Goal: Register for event/course

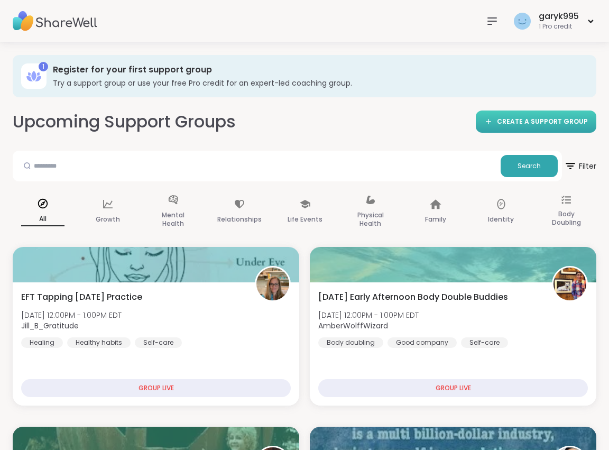
click at [557, 113] on link "CREATE A SUPPORT GROUP" at bounding box center [536, 122] width 121 height 22
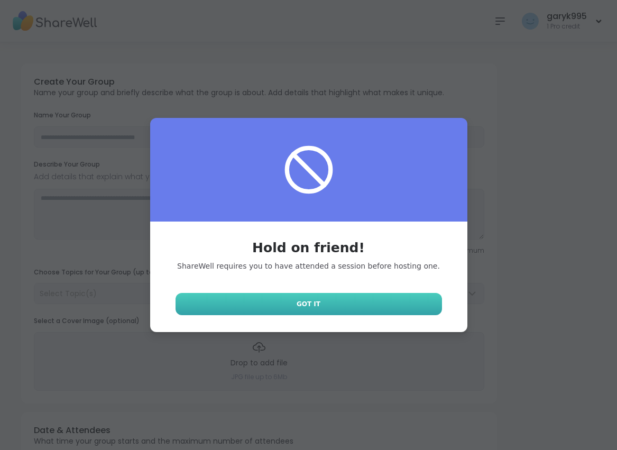
click at [297, 301] on span "Got It" at bounding box center [309, 304] width 24 height 10
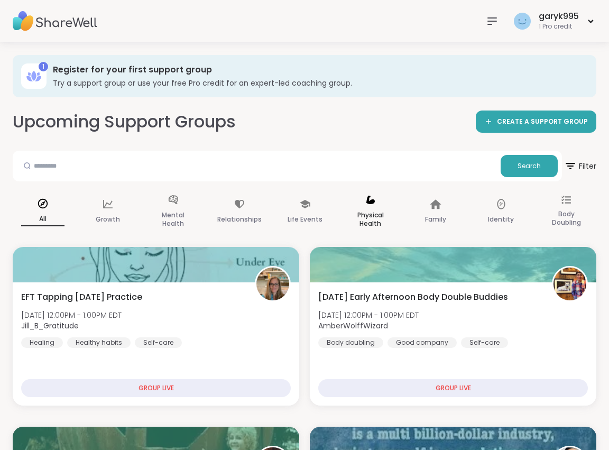
click at [367, 202] on icon at bounding box center [370, 200] width 8 height 8
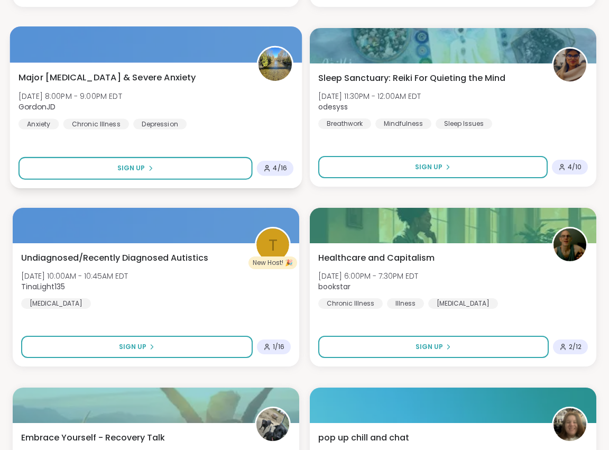
scroll to position [793, 0]
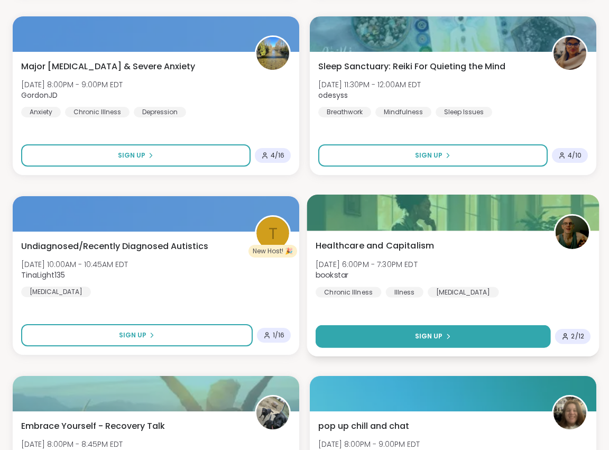
click at [439, 336] on span "Sign Up" at bounding box center [429, 337] width 28 height 10
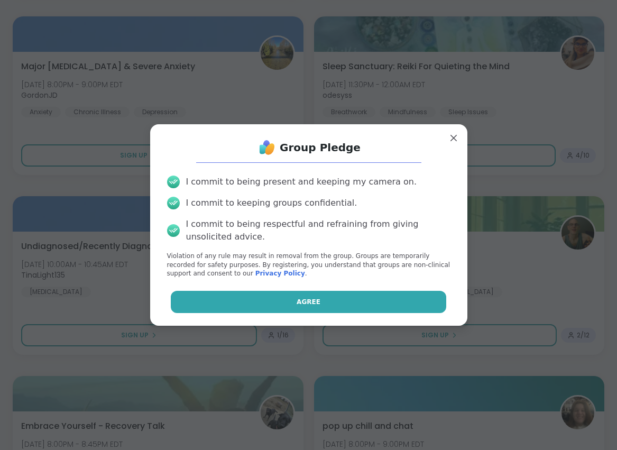
click at [302, 302] on span "Agree" at bounding box center [309, 302] width 24 height 10
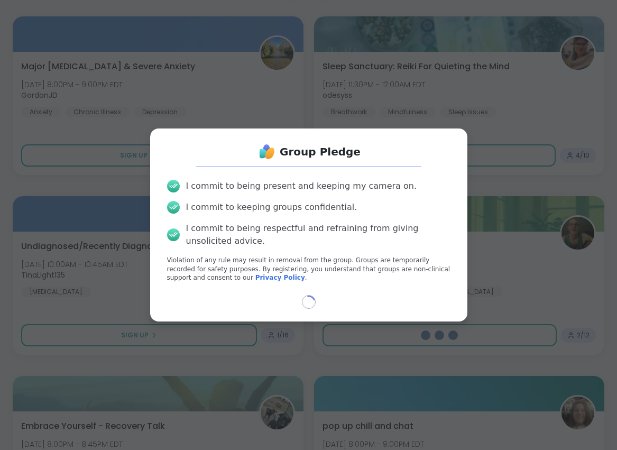
select select "**"
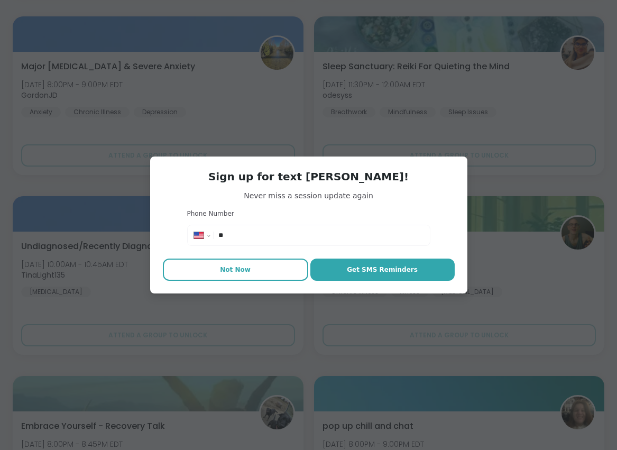
click at [233, 267] on span "Not Now" at bounding box center [235, 270] width 31 height 10
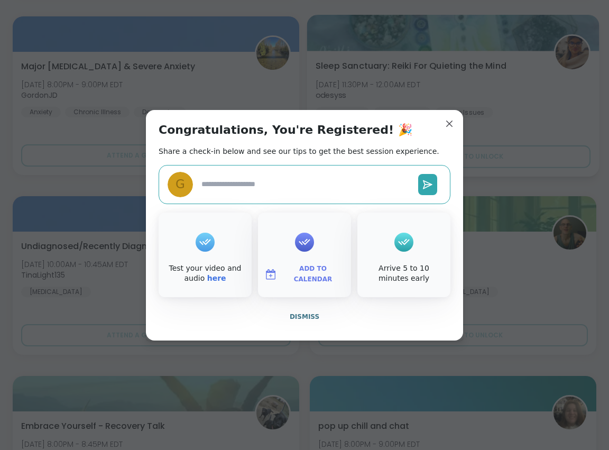
drag, startPoint x: 449, startPoint y: 122, endPoint x: 453, endPoint y: 115, distance: 7.6
